Goal: Answer question/provide support

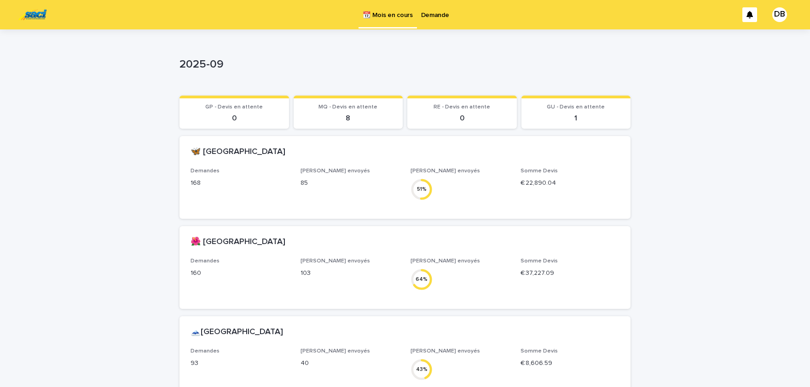
click at [437, 18] on p "Demande" at bounding box center [435, 9] width 28 height 19
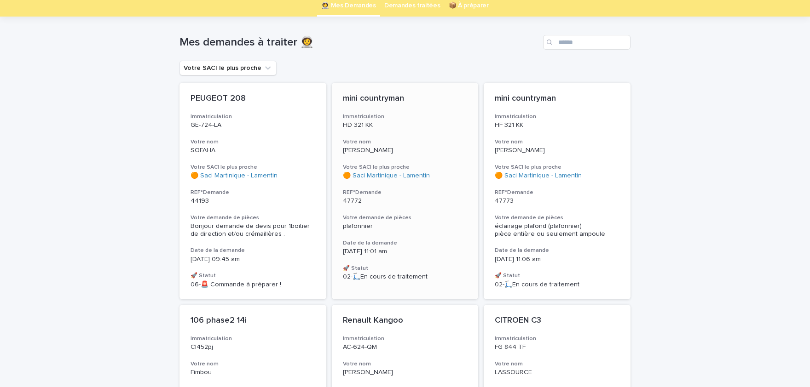
scroll to position [76, 0]
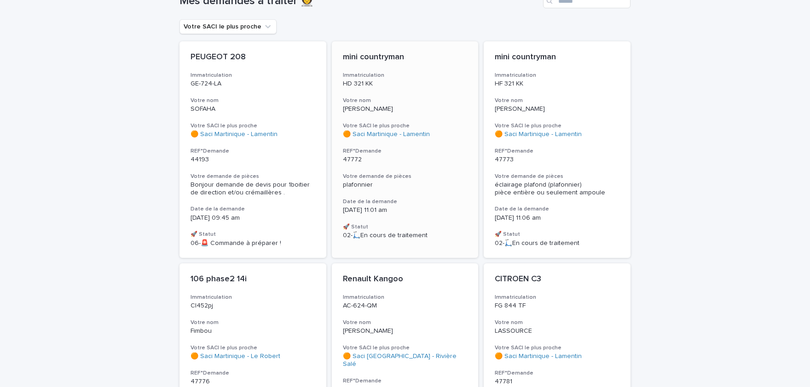
click at [449, 210] on p "[DATE] 11:01 am" at bounding box center [405, 211] width 125 height 8
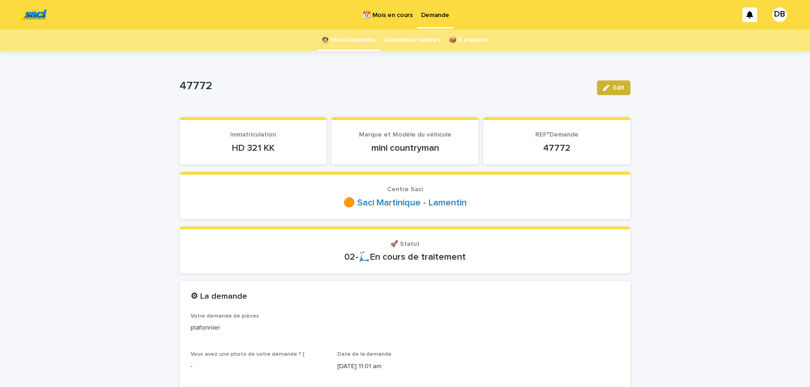
click at [613, 92] on button "Edit" at bounding box center [614, 87] width 34 height 15
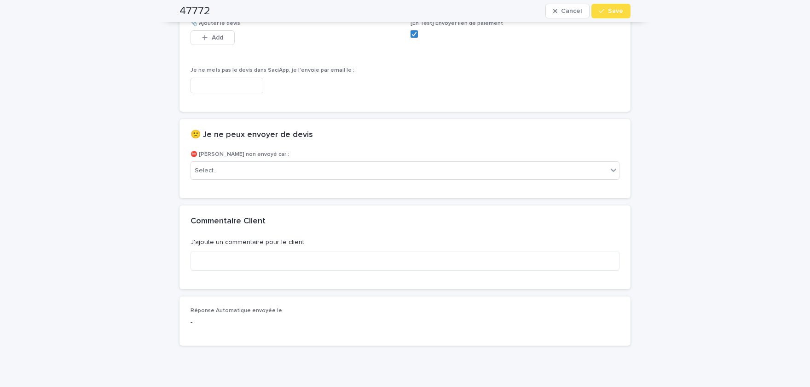
scroll to position [649, 0]
click at [242, 162] on div "Select..." at bounding box center [399, 169] width 416 height 15
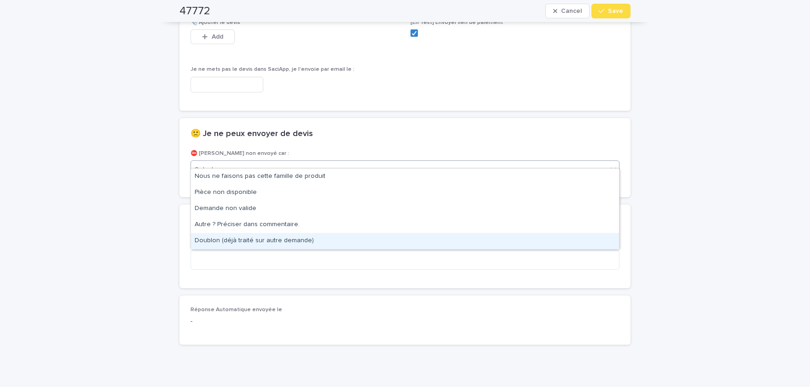
click at [255, 239] on div "Doublon (déjà traité sur autre demande)" at bounding box center [405, 241] width 428 height 16
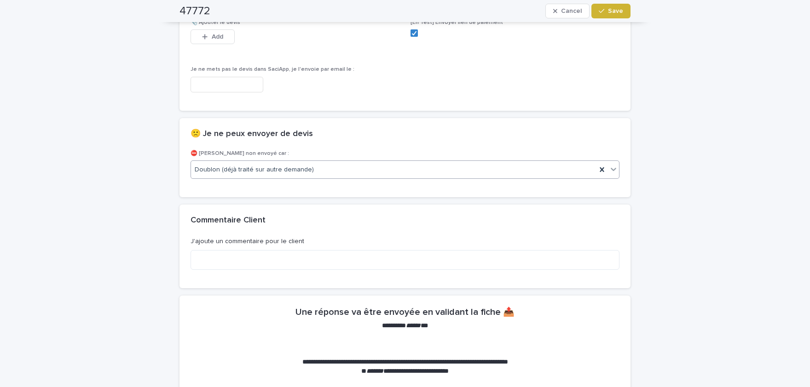
click at [621, 11] on span "Save" at bounding box center [615, 11] width 15 height 6
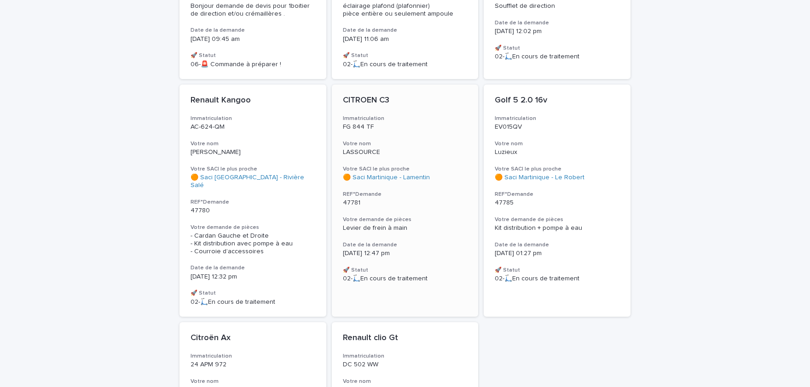
scroll to position [265, 0]
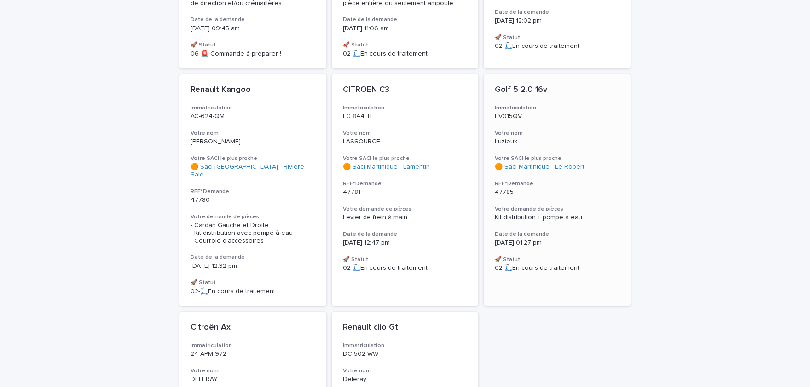
click at [527, 224] on div "Golf 5 2.0 16v Immatriculation EV015QV Votre nom Luzieux Votre SACI le plus pro…" at bounding box center [556, 178] width 147 height 209
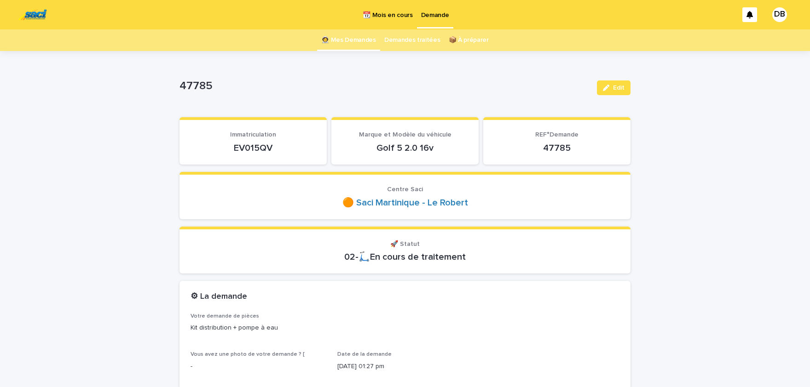
click at [247, 147] on p "EV015QV" at bounding box center [252, 148] width 125 height 11
copy p "EV015QV"
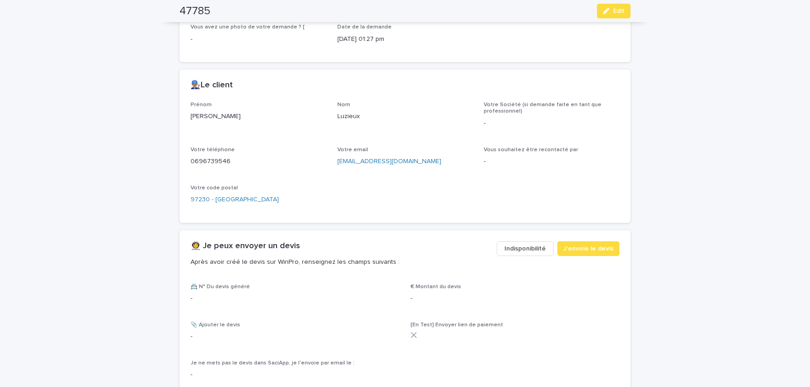
scroll to position [341, 0]
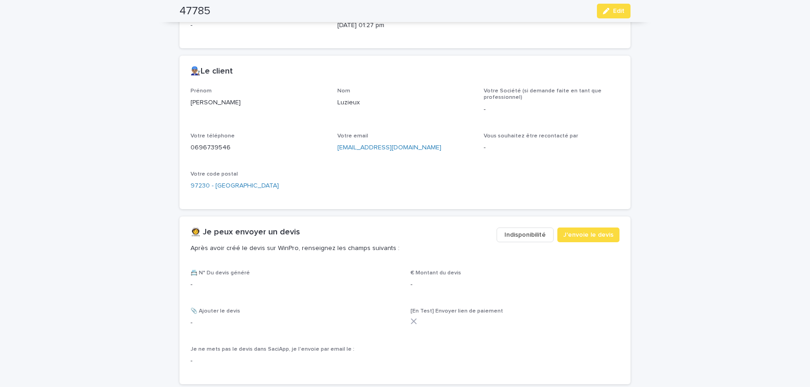
click at [195, 100] on p "[PERSON_NAME]" at bounding box center [258, 103] width 136 height 10
copy p "[PERSON_NAME]"
click at [340, 100] on p "Luzieux" at bounding box center [405, 103] width 136 height 10
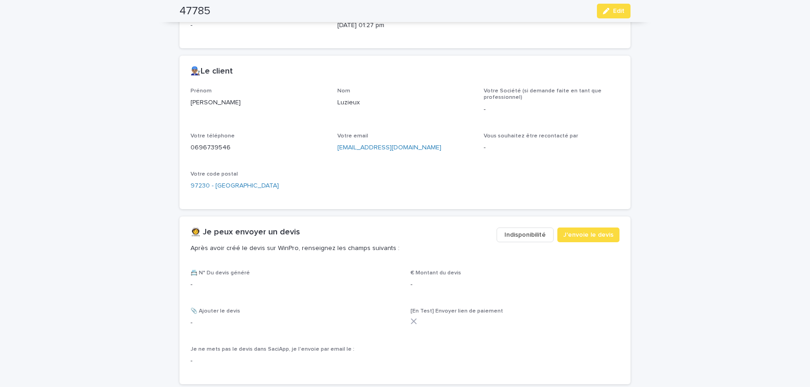
copy p "Luzieux"
click at [208, 144] on p "0696739546" at bounding box center [258, 148] width 136 height 10
copy p "0696739546"
